Goal: Navigation & Orientation: Find specific page/section

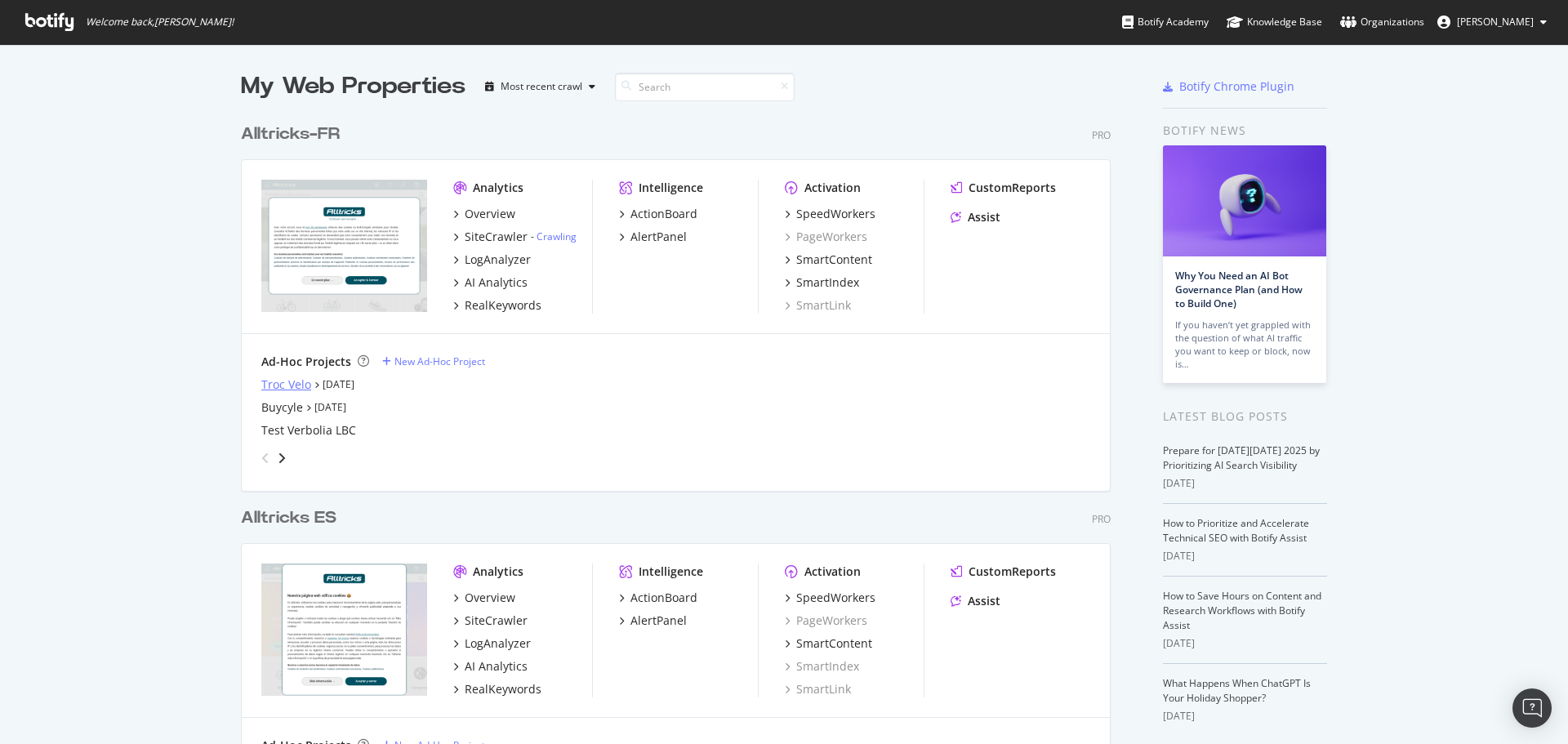
click at [286, 383] on div "Troc Velo" at bounding box center [286, 384] width 50 height 16
